Goal: Information Seeking & Learning: Check status

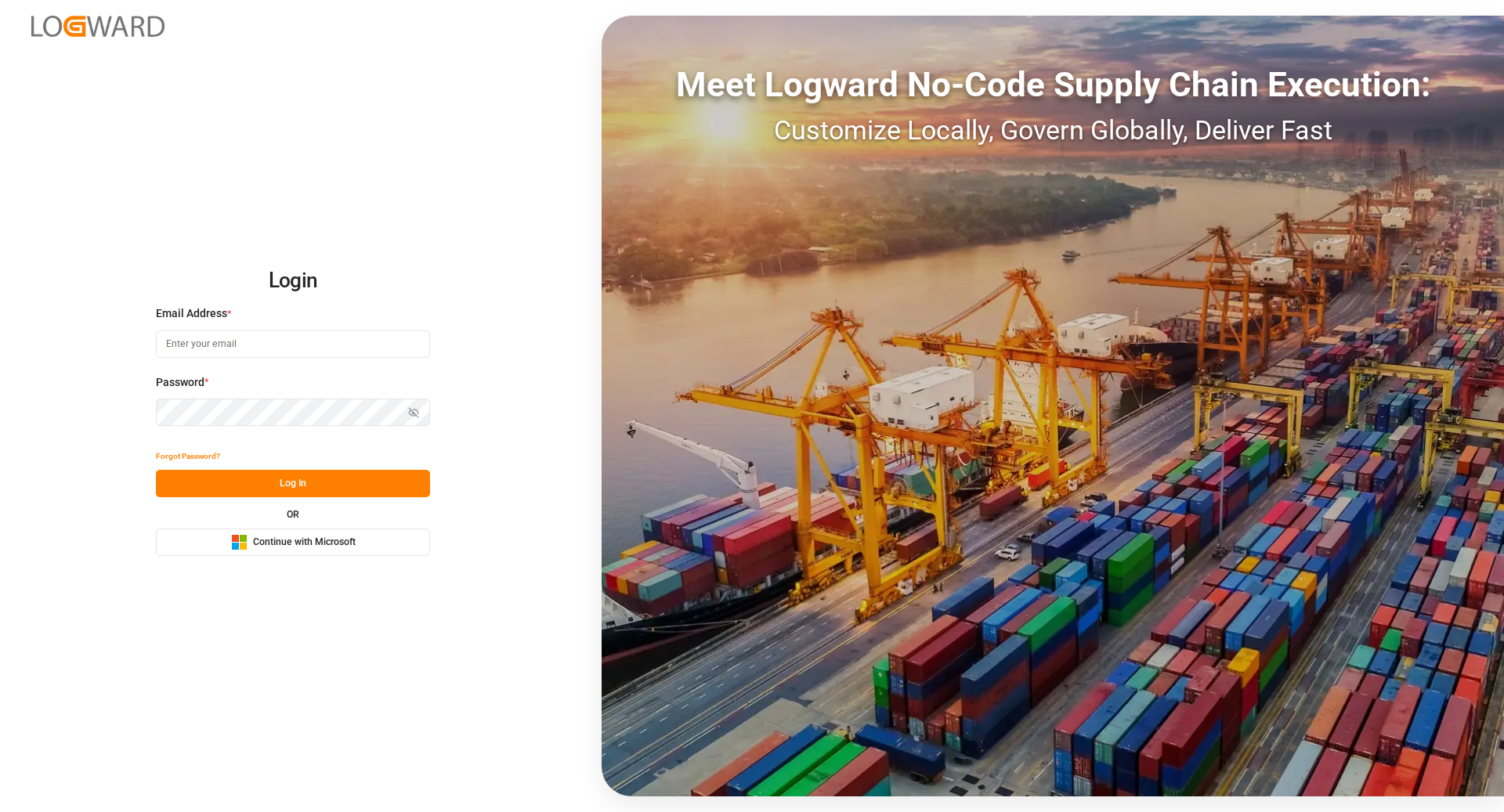
click at [314, 547] on span "Continue with Microsoft" at bounding box center [304, 542] width 103 height 14
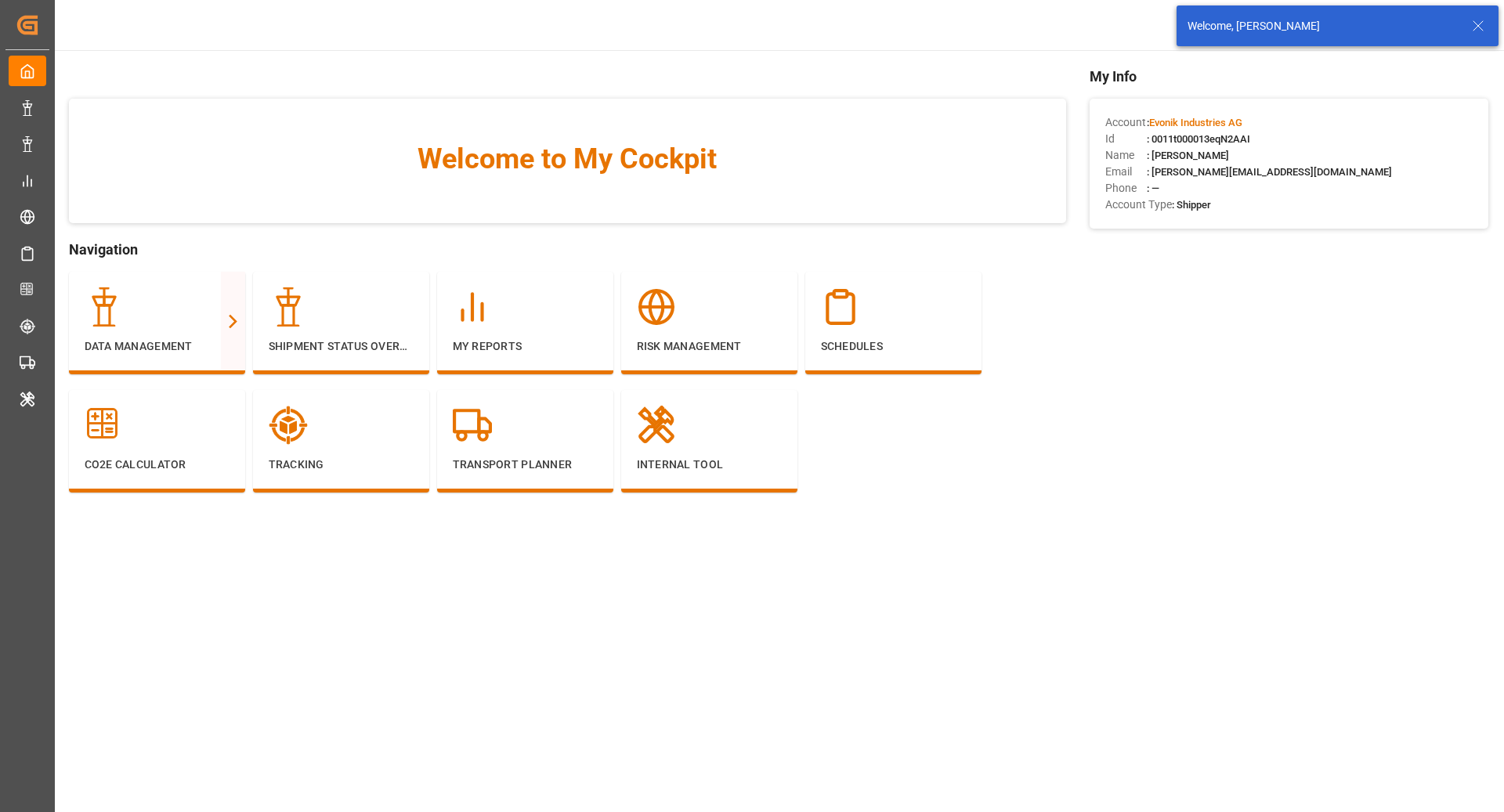
click at [1476, 33] on icon at bounding box center [1478, 26] width 19 height 19
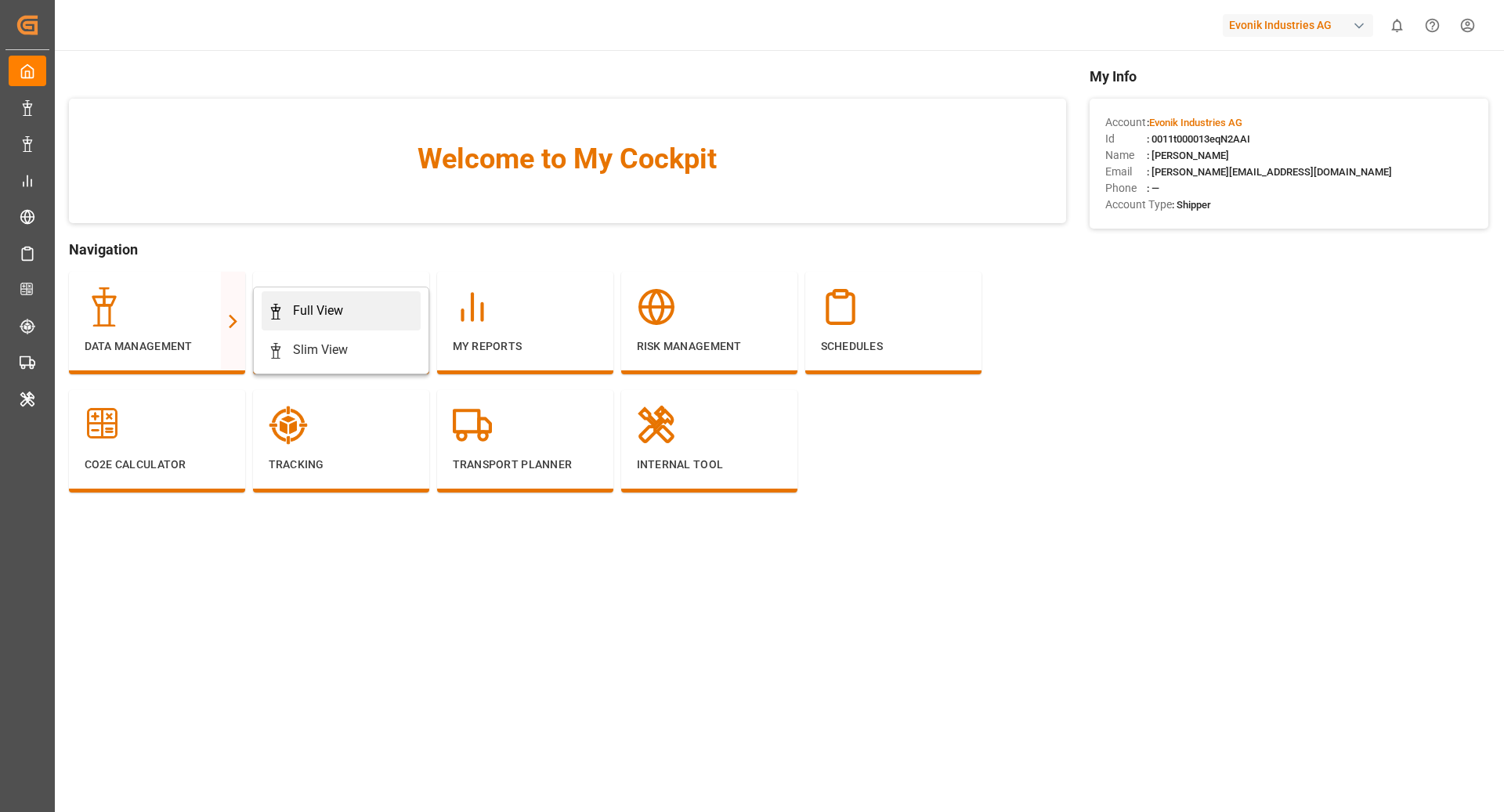
click at [302, 322] on link "Full View" at bounding box center [340, 311] width 159 height 39
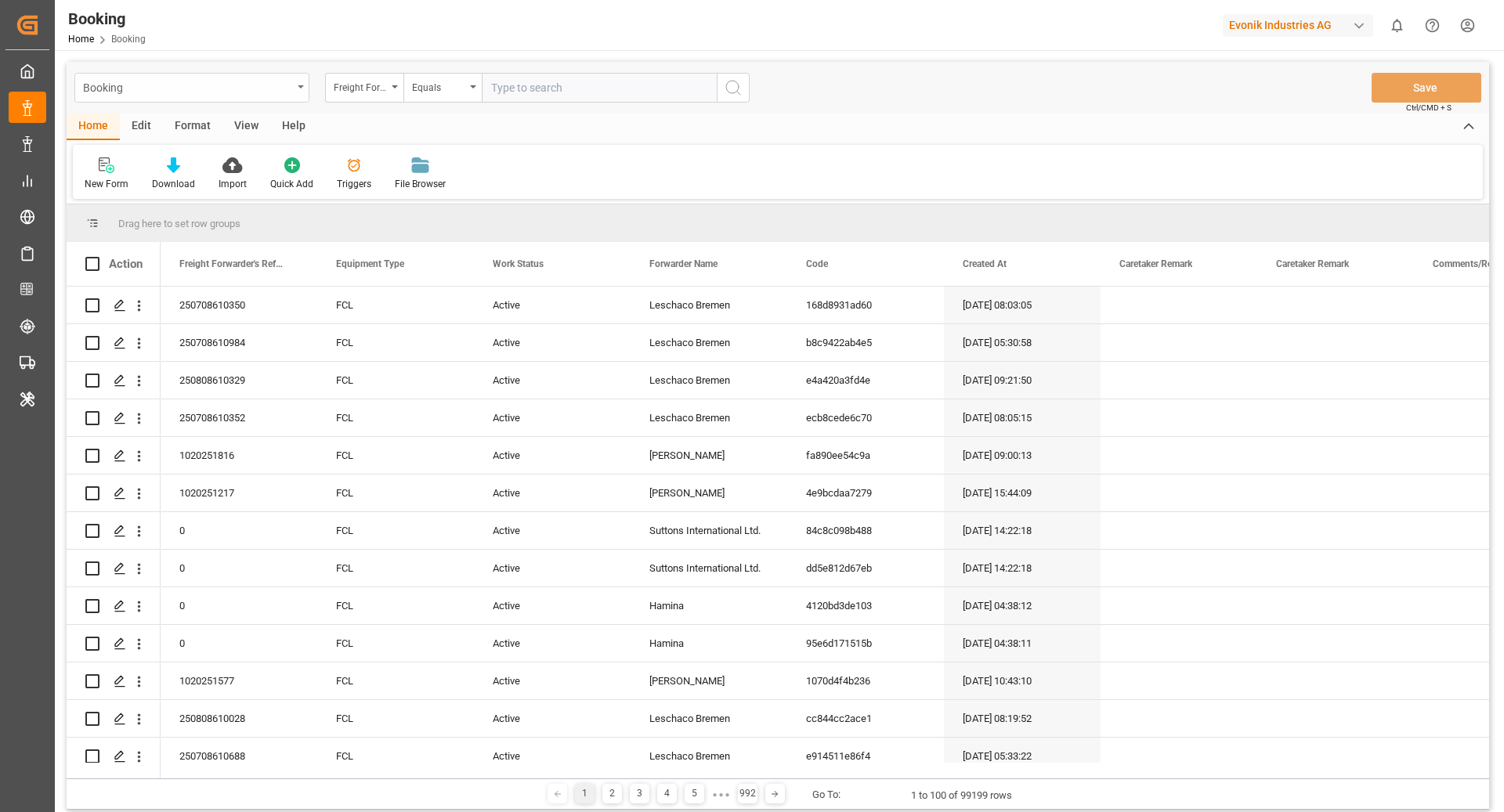
click at [170, 92] on div "Booking" at bounding box center [187, 86] width 209 height 20
type input "po"
click at [1062, 62] on div "Booking po No Item Freight Forwarder's Reference No. Equals Save Ctrl/CMD + S H…" at bounding box center [778, 522] width 1446 height 944
click at [1299, 19] on div "Evonik Industries AG" at bounding box center [1298, 26] width 150 height 23
type input "poc"
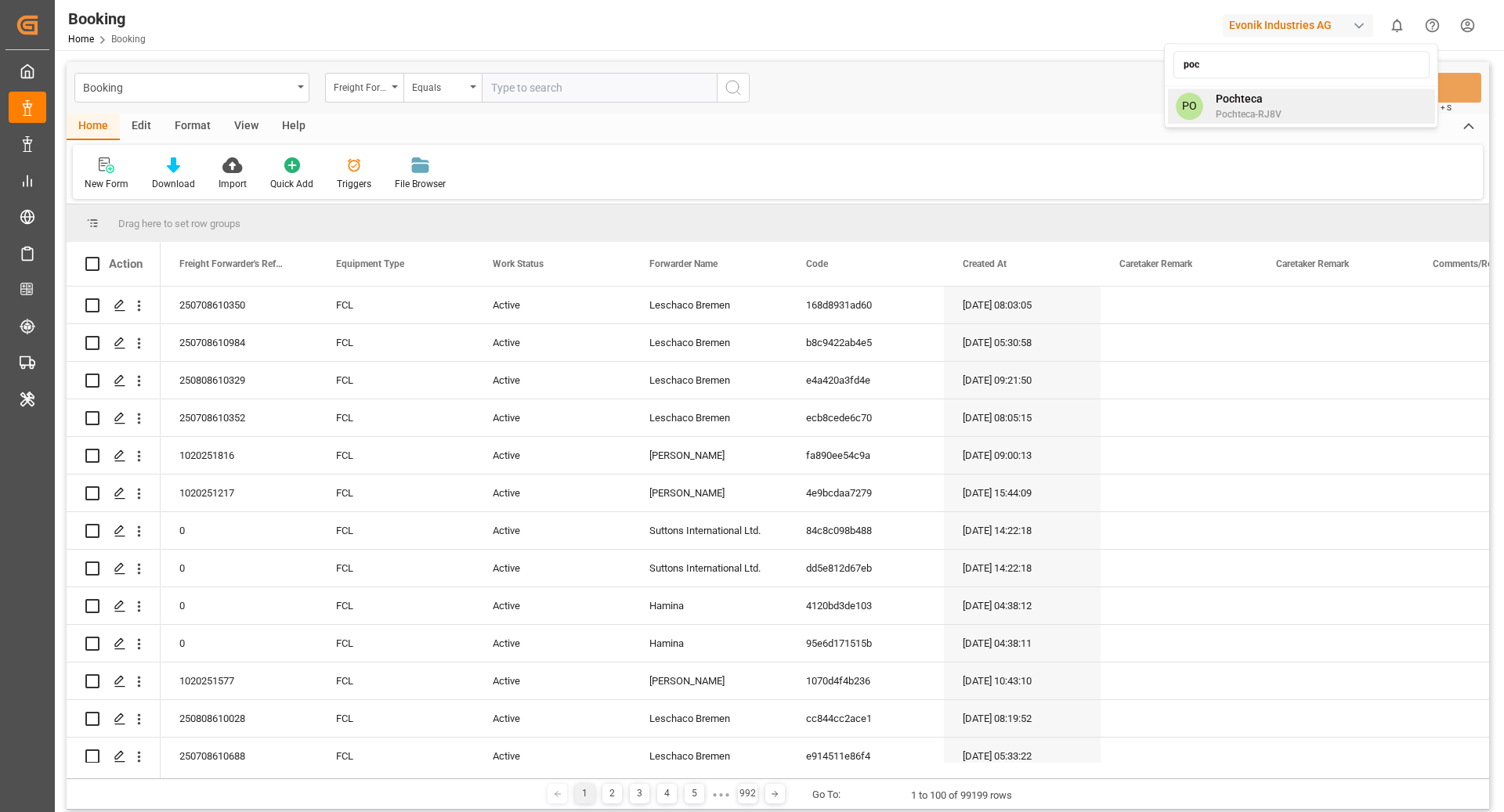
click at [1302, 94] on div "PO Pochteca Pochteca-RJ8V" at bounding box center [1301, 105] width 267 height 35
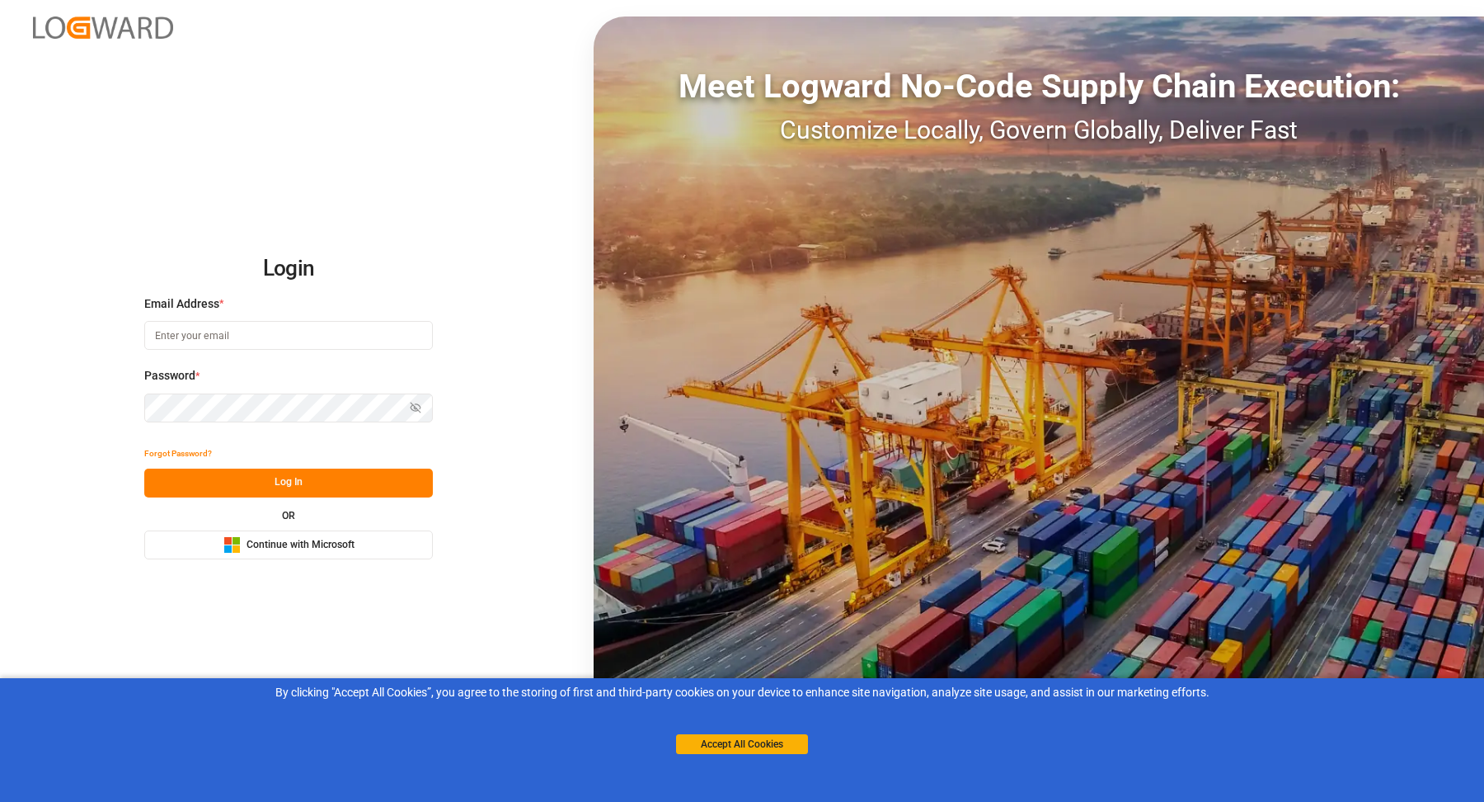
click at [293, 538] on span "Continue with Microsoft" at bounding box center [301, 545] width 108 height 15
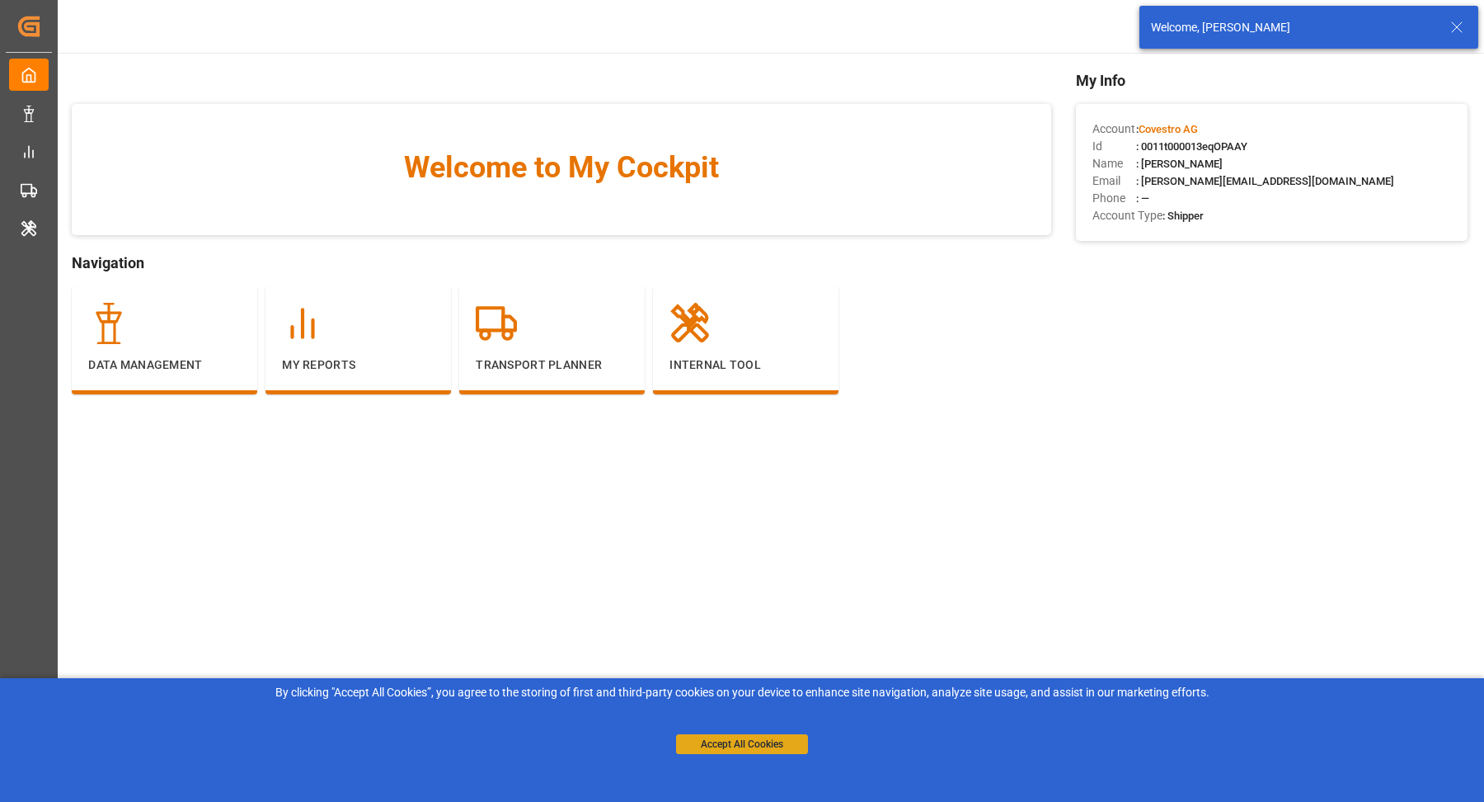
click at [742, 741] on button "Accept All Cookies" at bounding box center [742, 744] width 132 height 20
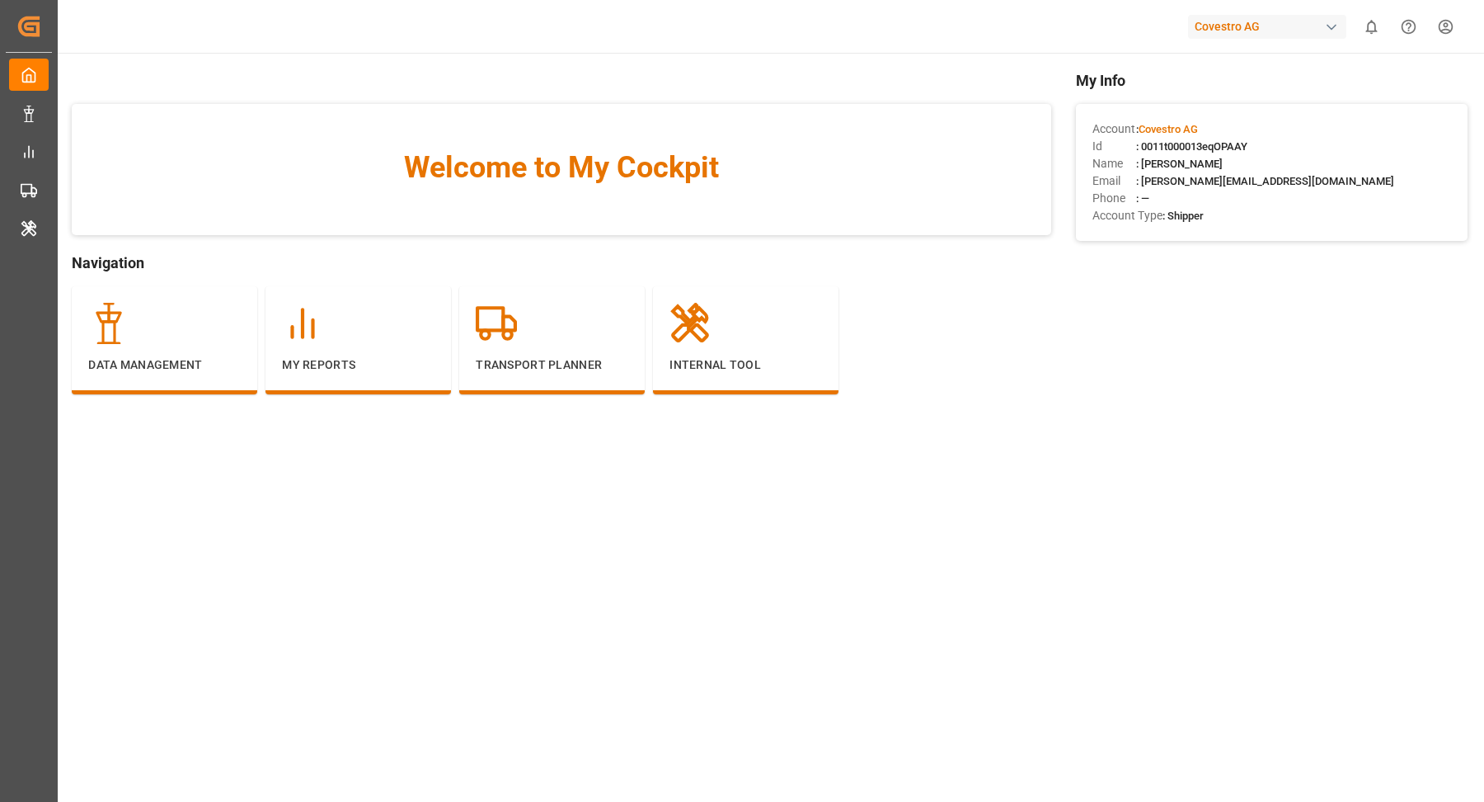
click at [327, 85] on div "Welcome to My Cockpit Navigation Data Management My Reports Transport Planner I…" at bounding box center [562, 256] width 980 height 374
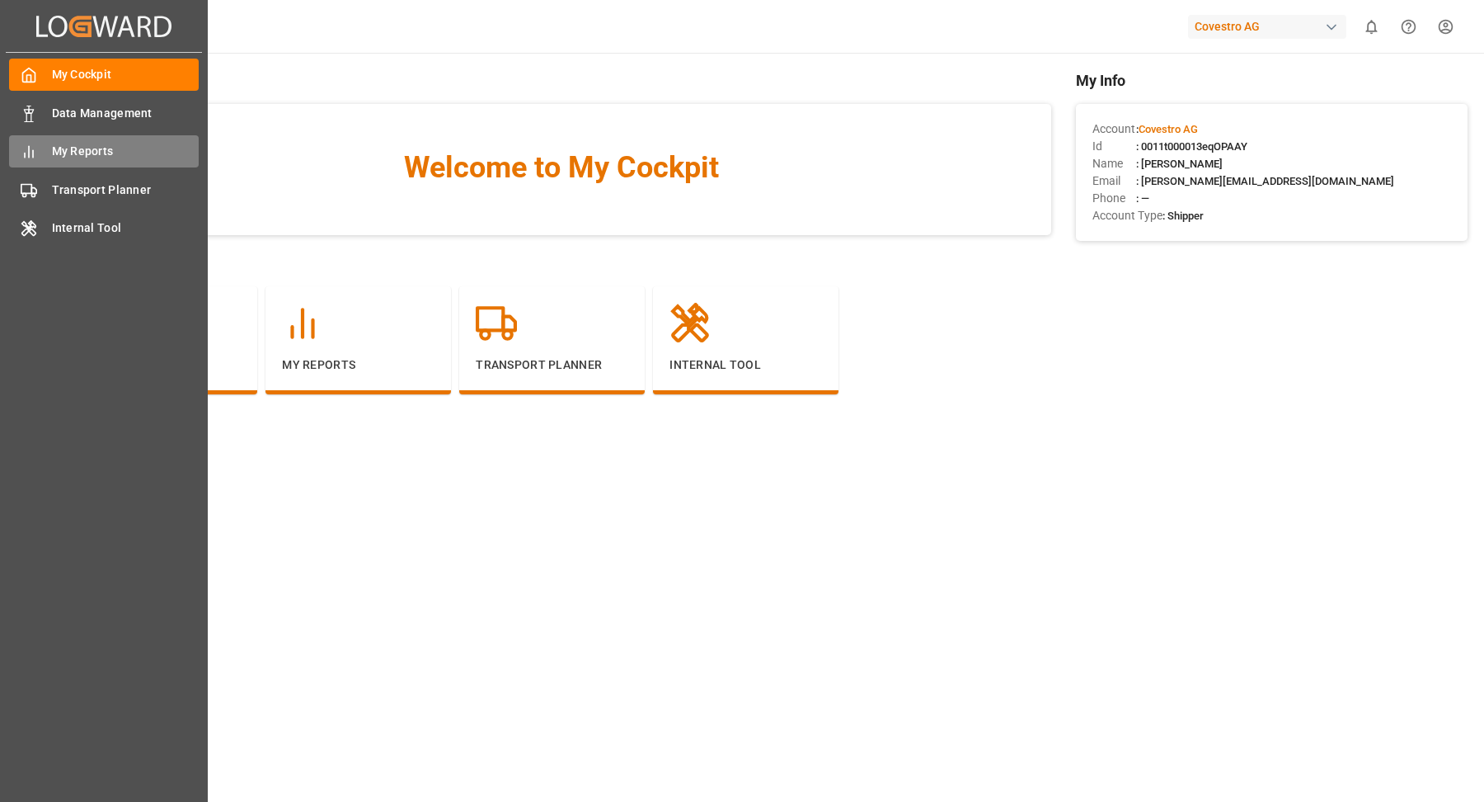
click at [97, 143] on span "My Reports" at bounding box center [126, 151] width 148 height 17
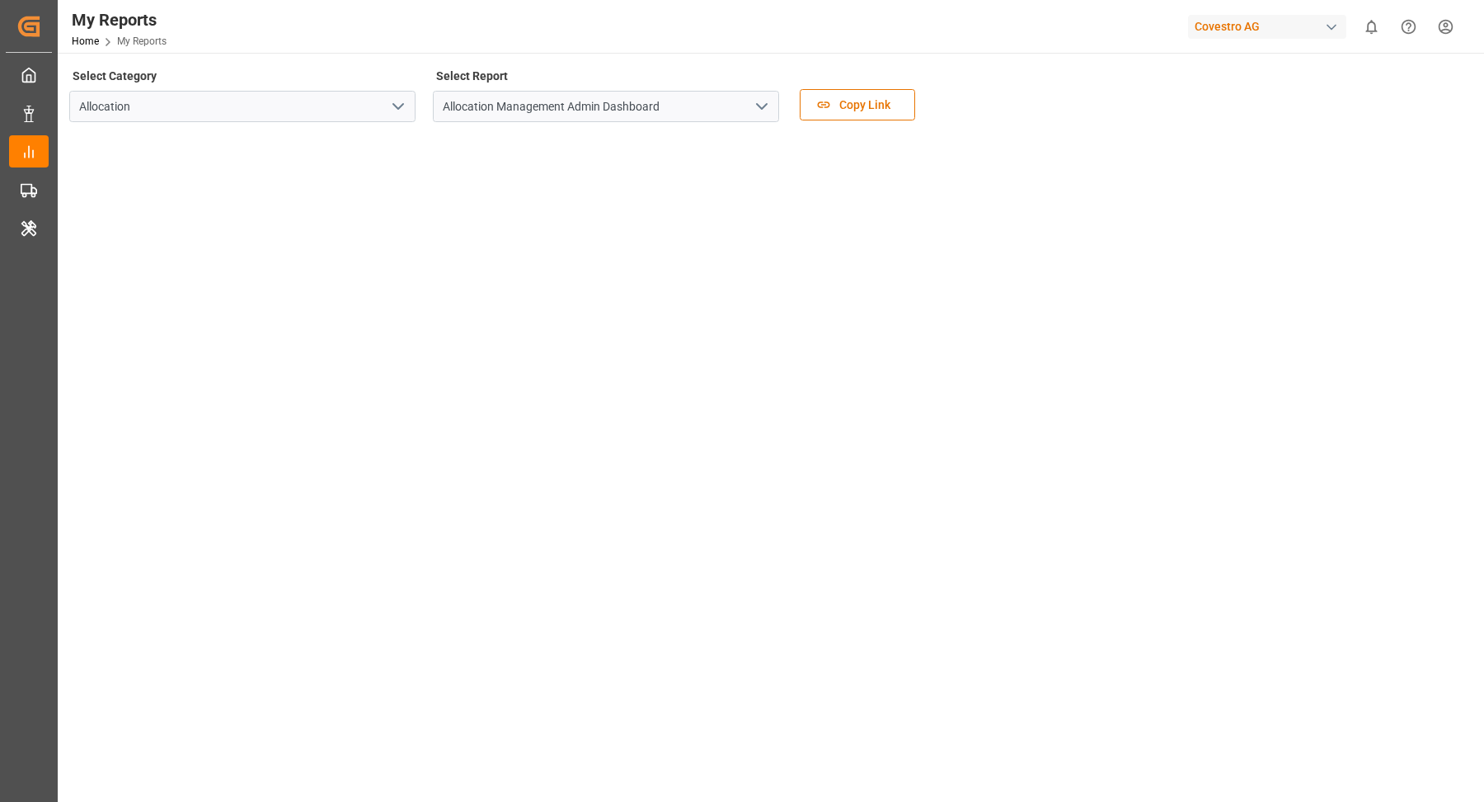
click at [397, 109] on icon "open menu" at bounding box center [398, 106] width 20 height 20
click at [633, 109] on input "Allocation Management Admin Dashboard" at bounding box center [606, 106] width 346 height 31
click at [756, 106] on icon "open menu" at bounding box center [762, 106] width 20 height 20
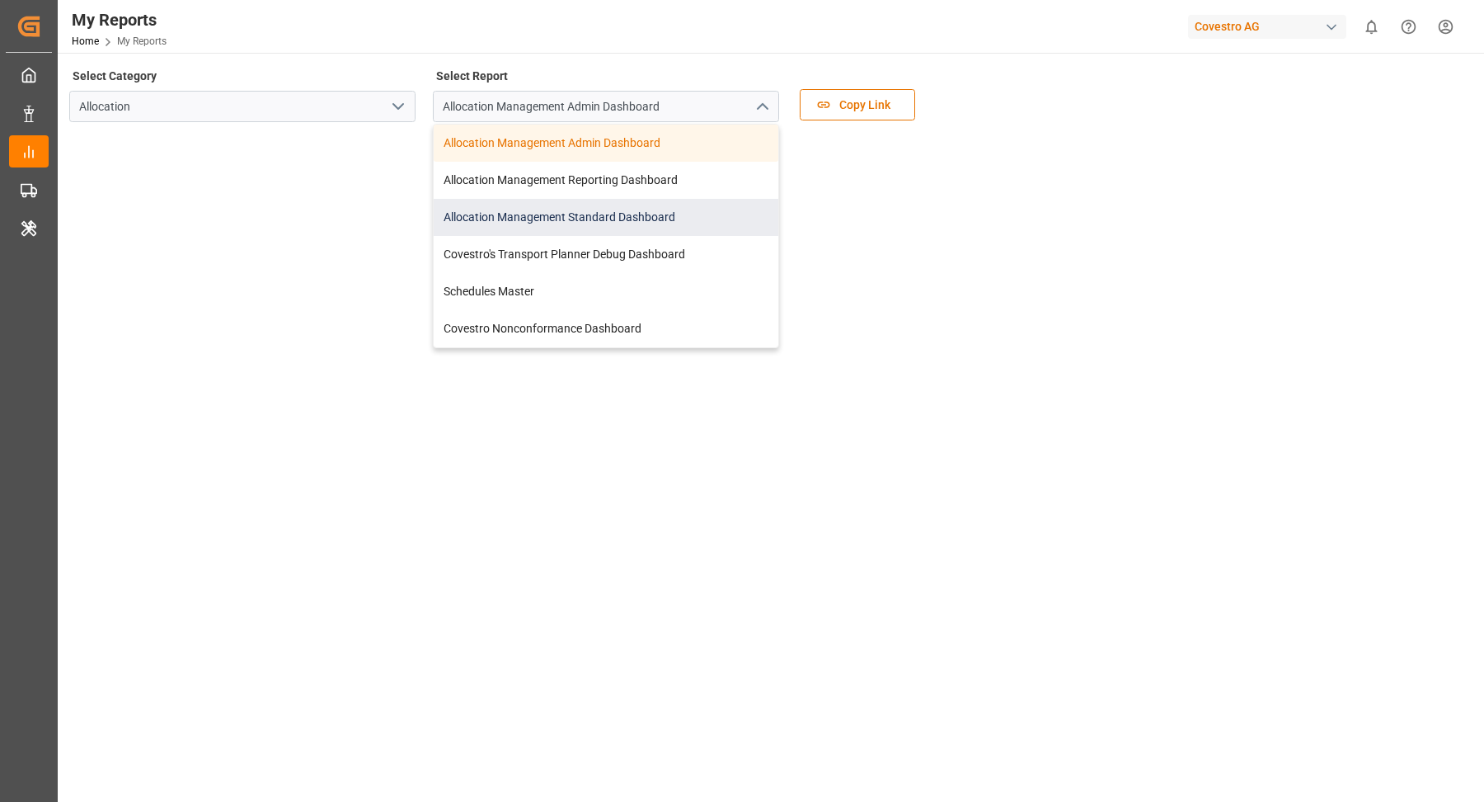
click at [679, 217] on div "Allocation Management Standard Dashboard" at bounding box center [606, 217] width 345 height 37
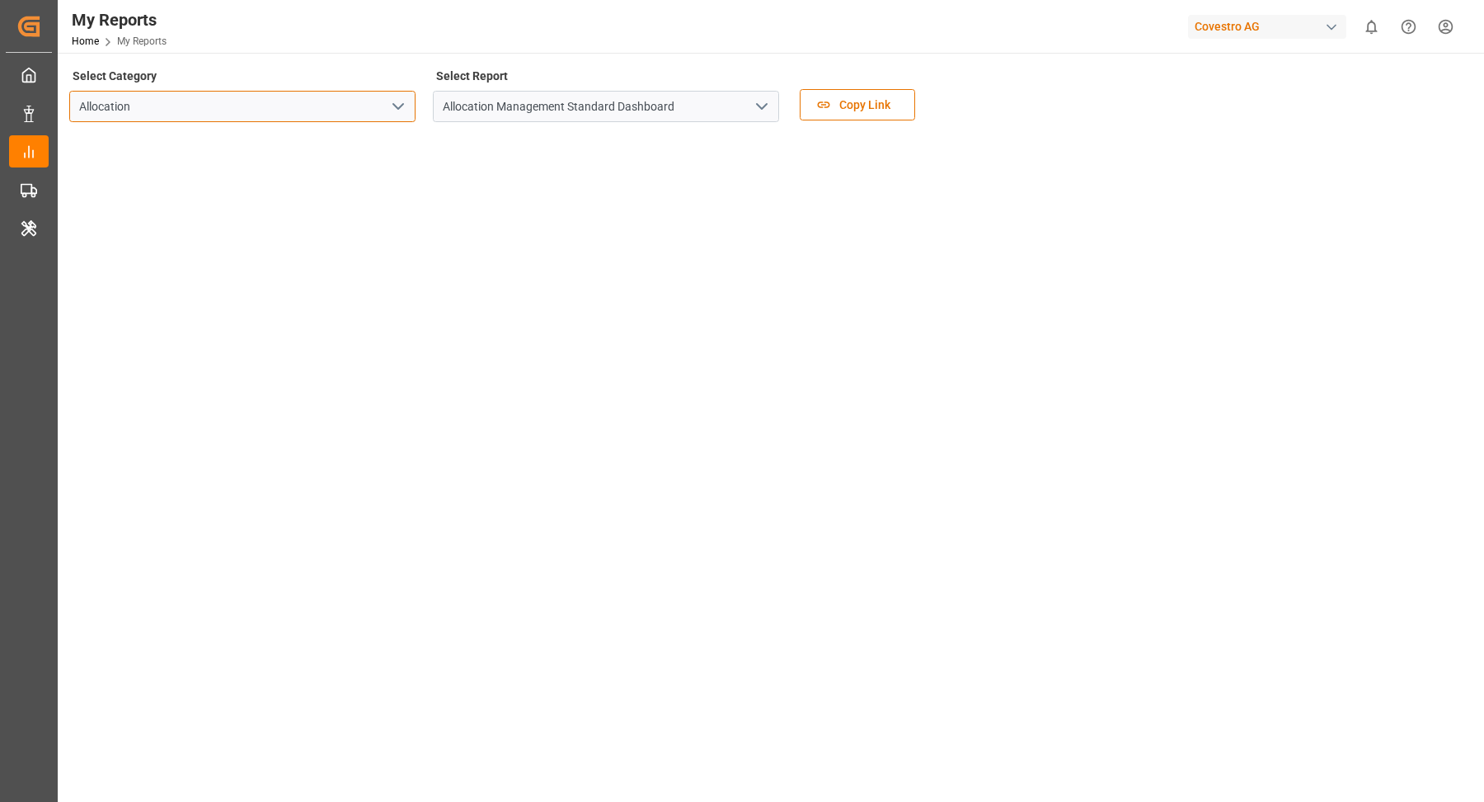
click at [213, 110] on input "Allocation" at bounding box center [242, 106] width 346 height 31
click at [1286, 24] on div "Covestro AG" at bounding box center [1267, 27] width 158 height 24
type input "evonik i"
click at [1335, 120] on div "EV Evonik Industries AG EvonikIn-6LLN" at bounding box center [1271, 111] width 281 height 37
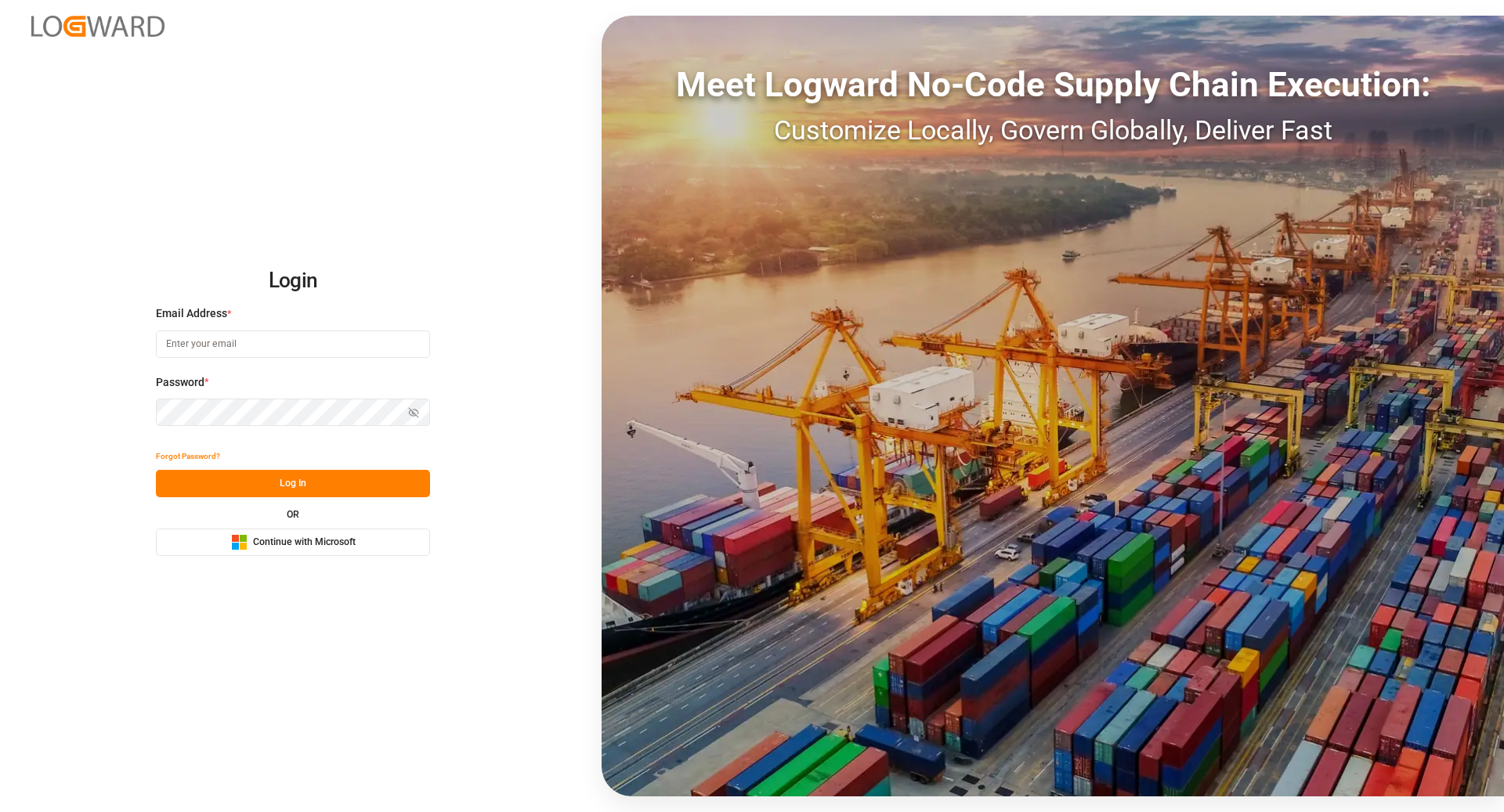
click at [371, 532] on button "Microsoft Logo Continue with Microsoft" at bounding box center [293, 542] width 275 height 28
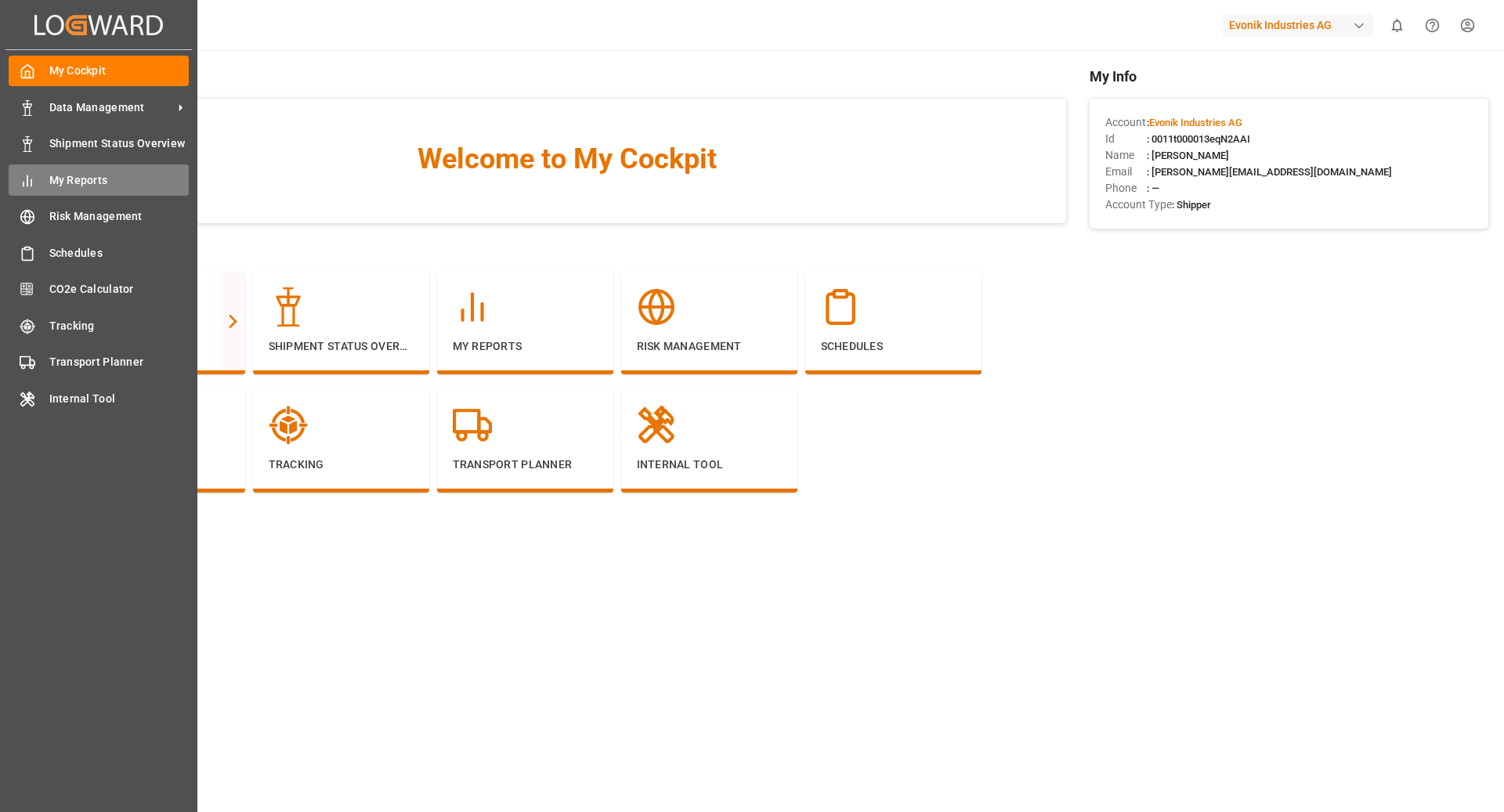
click at [65, 176] on span "My Reports" at bounding box center [120, 179] width 141 height 16
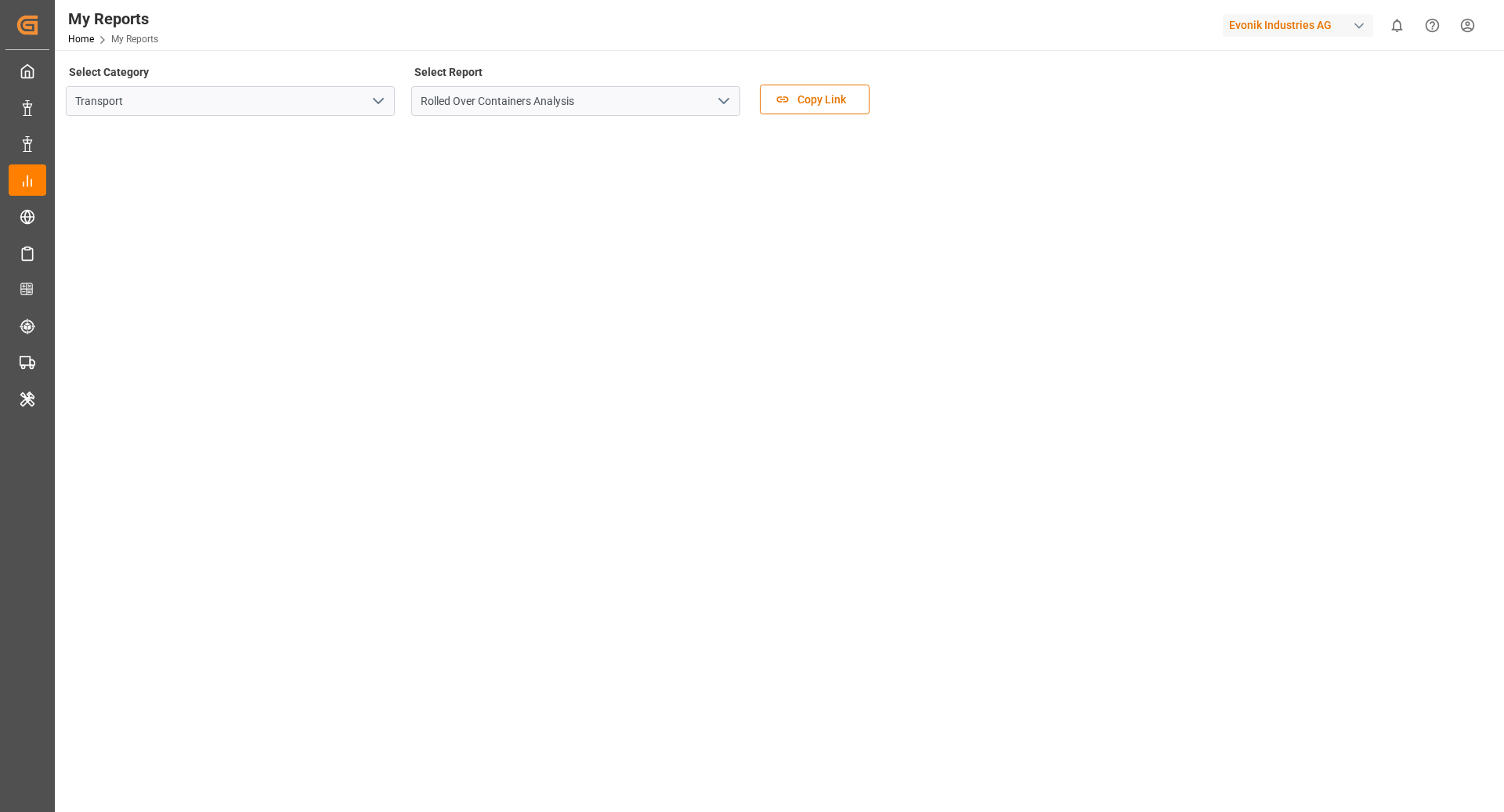
click at [373, 101] on icon "open menu" at bounding box center [378, 101] width 19 height 19
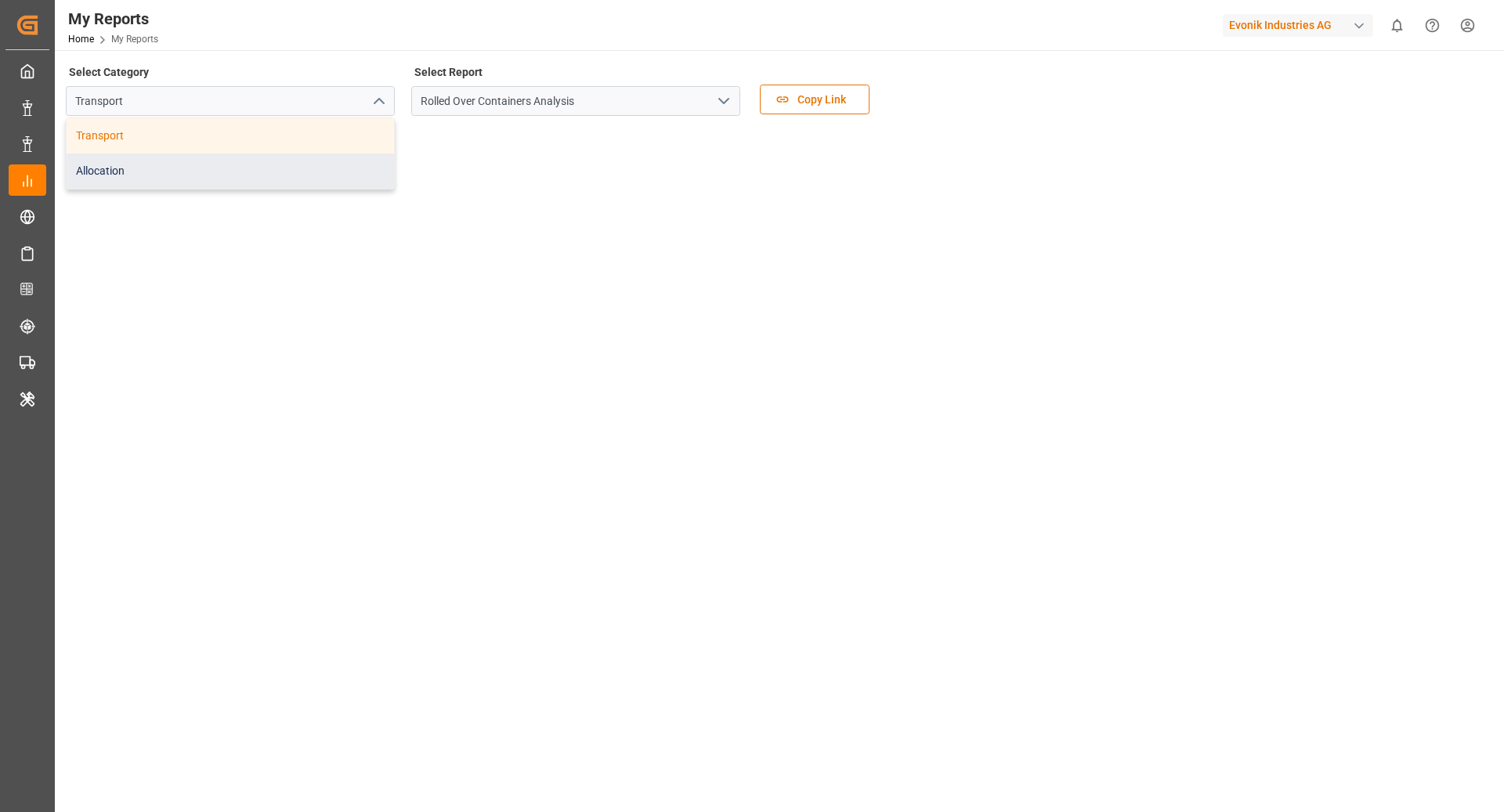
click at [286, 161] on div "Allocation" at bounding box center [230, 171] width 328 height 35
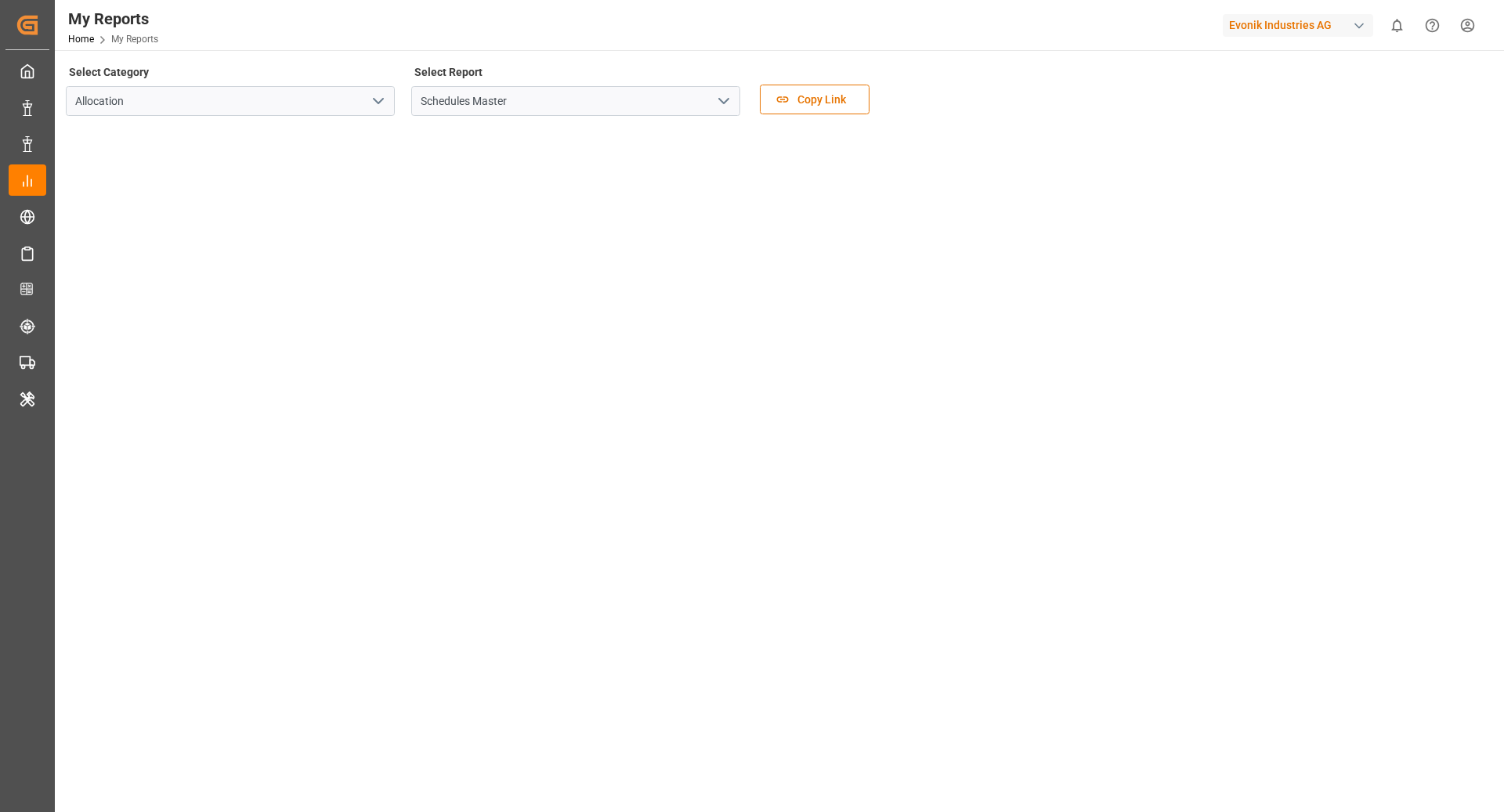
click at [726, 105] on icon "open menu" at bounding box center [724, 101] width 19 height 19
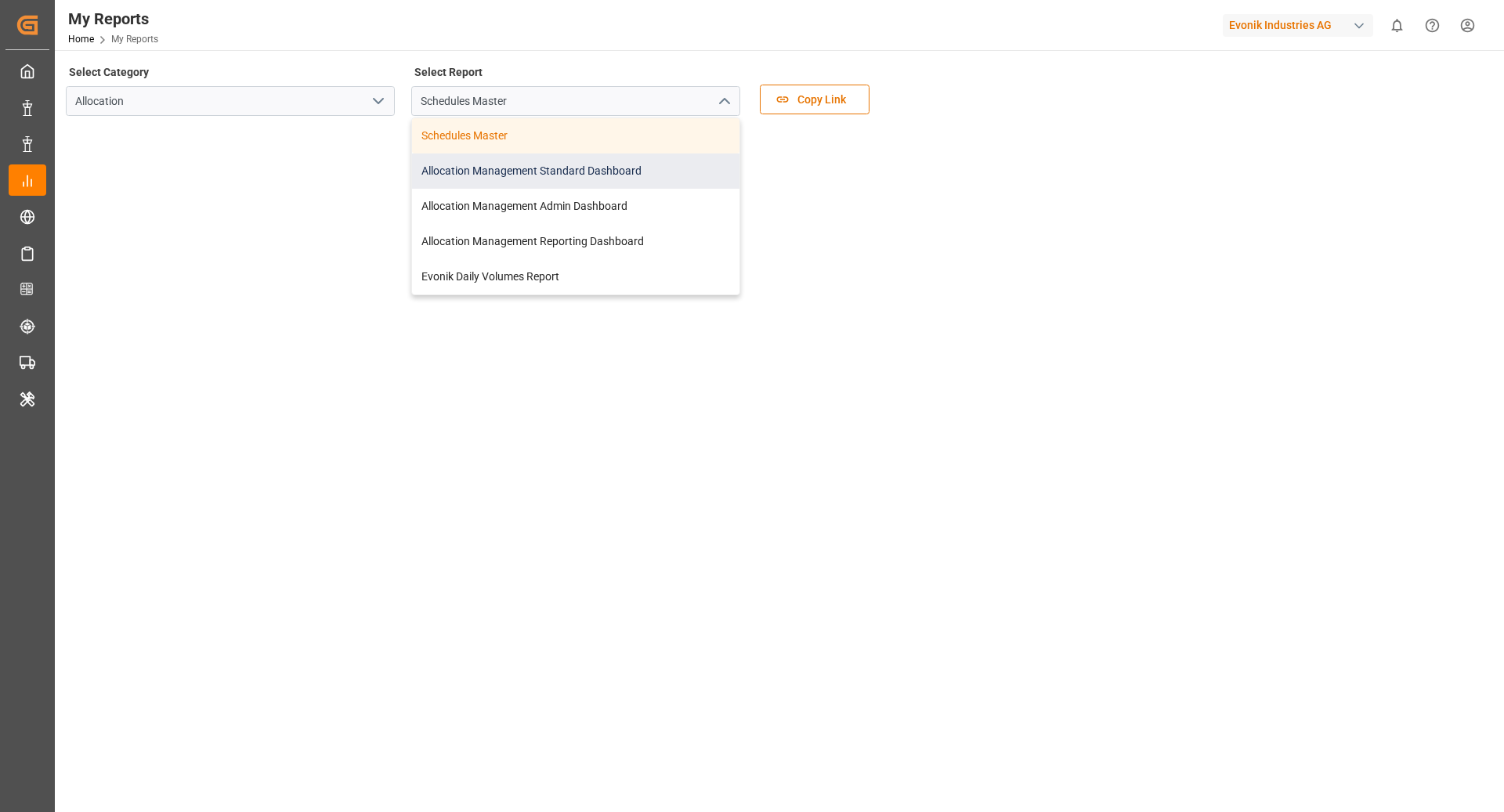
click at [664, 172] on div "Allocation Management Standard Dashboard" at bounding box center [576, 171] width 328 height 35
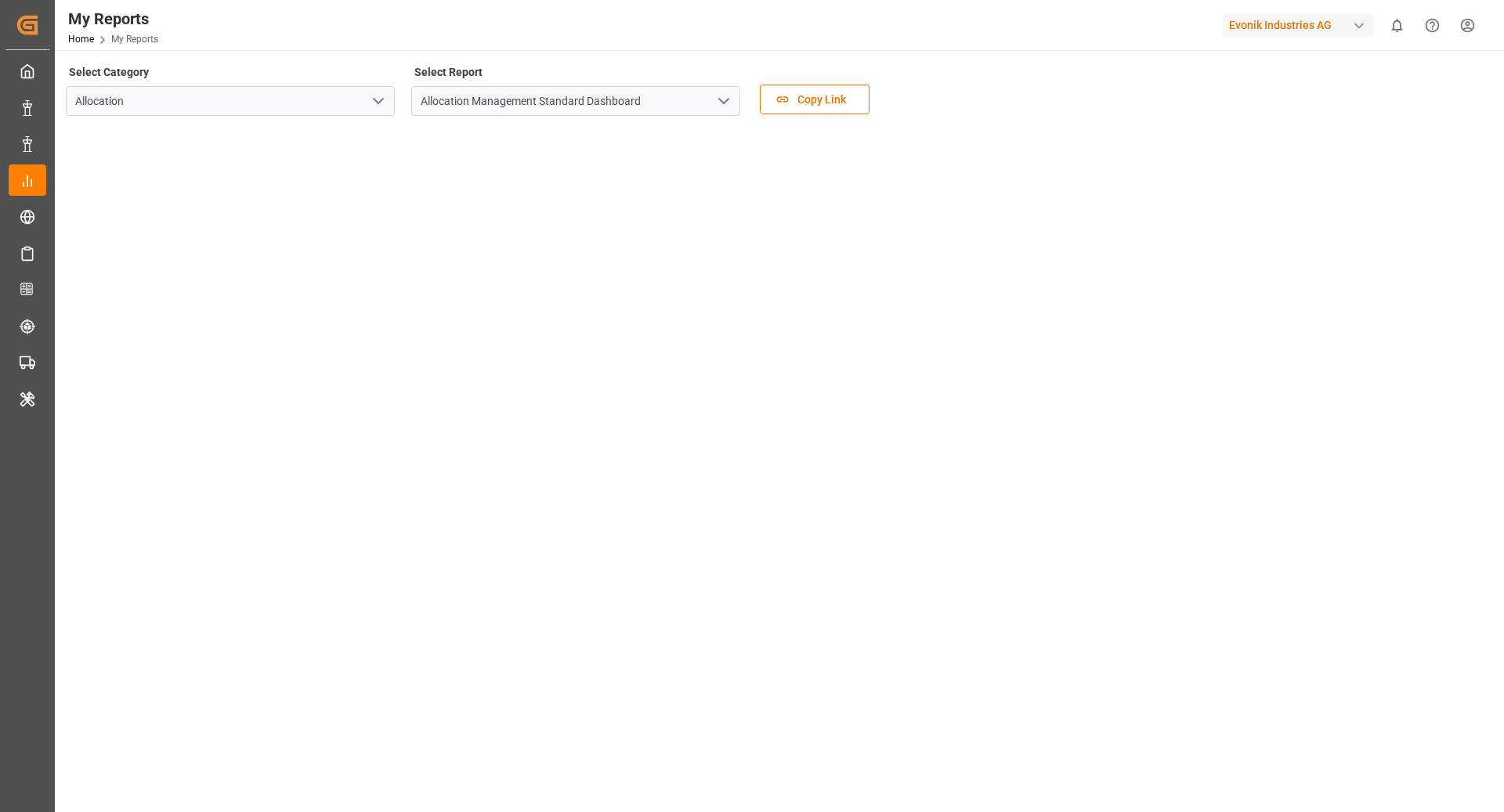
click at [1338, 28] on div "Evonik Industries AG" at bounding box center [1298, 26] width 150 height 23
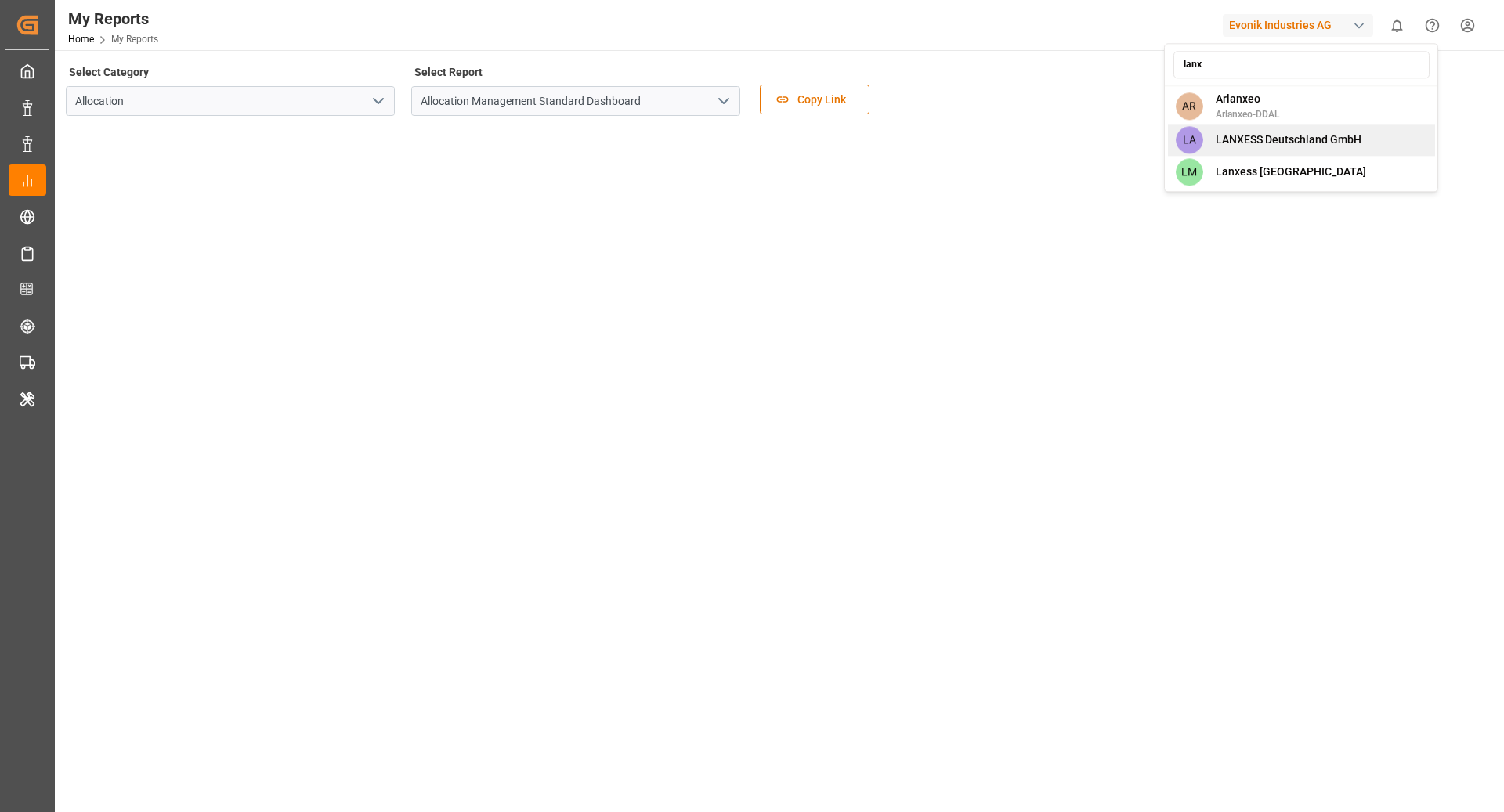
type input "lanx"
click at [1320, 137] on span "LANXESS Deutschland GmbH" at bounding box center [1288, 140] width 145 height 16
